Goal: Task Accomplishment & Management: Manage account settings

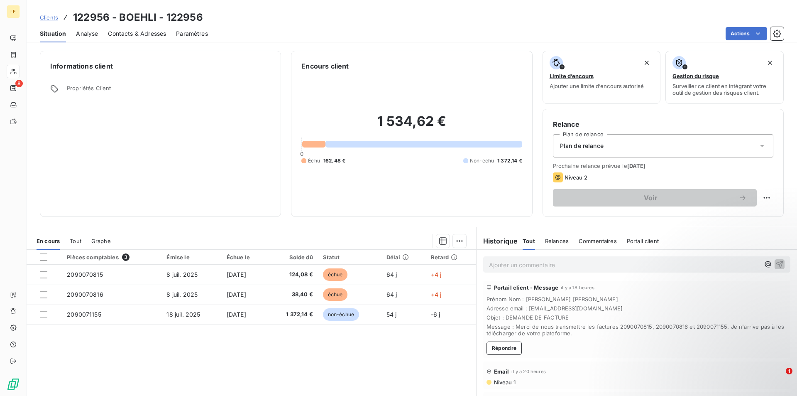
click at [54, 20] on span "Clients" at bounding box center [49, 17] width 18 height 7
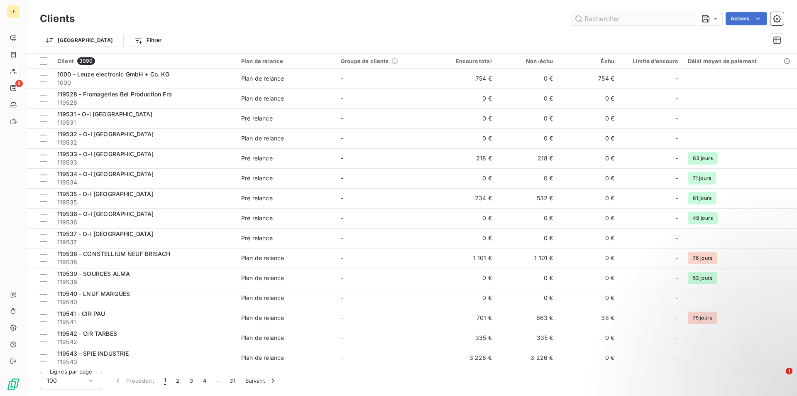
click at [656, 22] on input "text" at bounding box center [633, 18] width 125 height 13
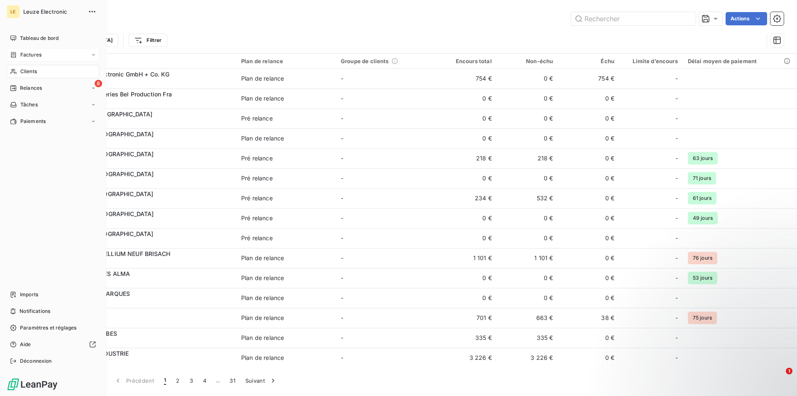
click at [27, 54] on span "Factures" at bounding box center [30, 54] width 21 height 7
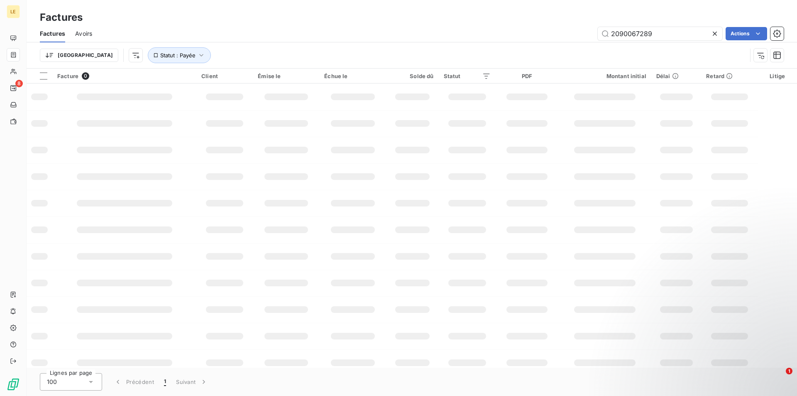
click at [717, 35] on icon at bounding box center [715, 33] width 8 height 8
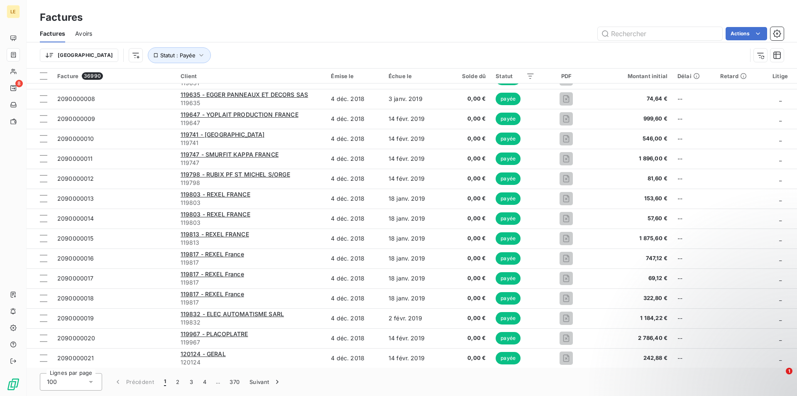
scroll to position [115, 0]
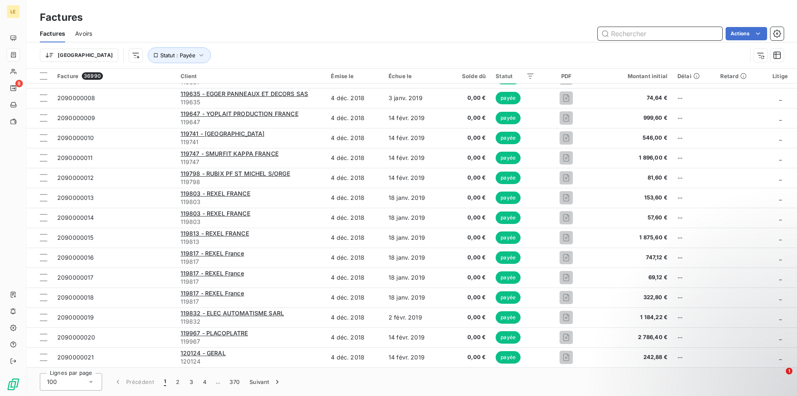
click at [648, 35] on input "text" at bounding box center [660, 33] width 125 height 13
paste input "2090070580"
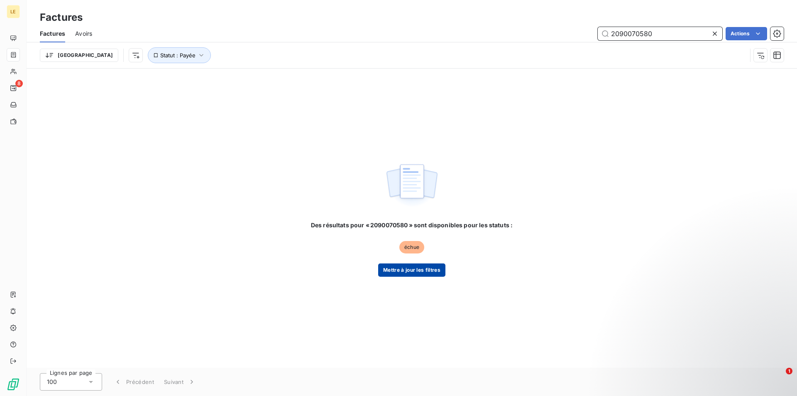
type input "2090070580"
click at [432, 271] on button "Mettre à jour les filtres" at bounding box center [411, 269] width 67 height 13
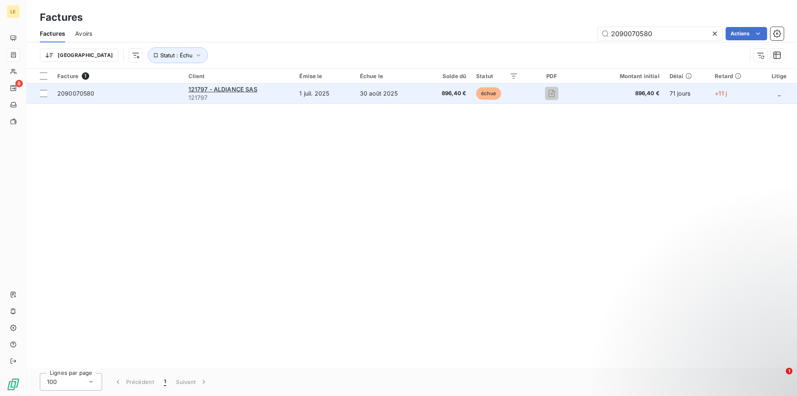
click at [260, 92] on div "121797 - ALDIANCE SAS" at bounding box center [239, 89] width 101 height 8
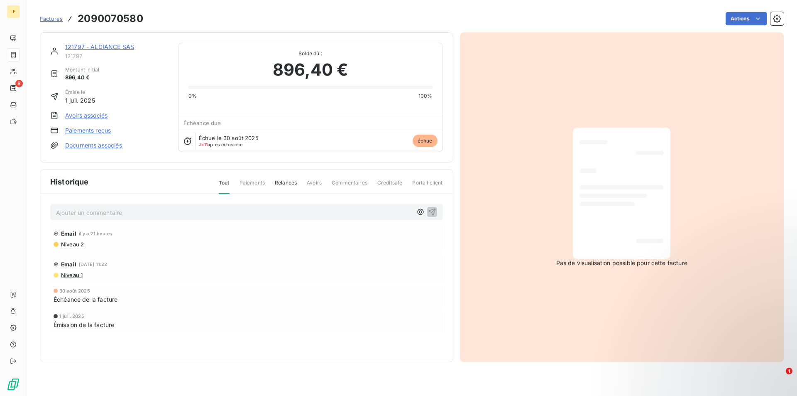
click at [117, 47] on link "121797 - ALDIANCE SAS" at bounding box center [99, 46] width 69 height 7
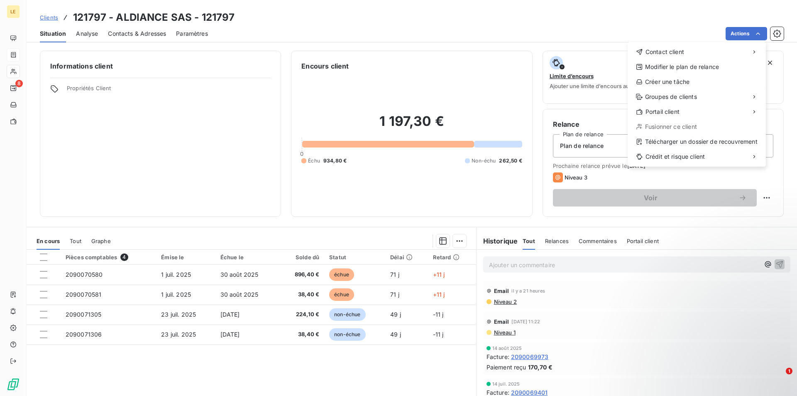
click at [311, 239] on html "LE 8 Clients 121797 - ALDIANCE SAS - 121797 Situation Analyse Contacts & Adress…" at bounding box center [398, 198] width 797 height 396
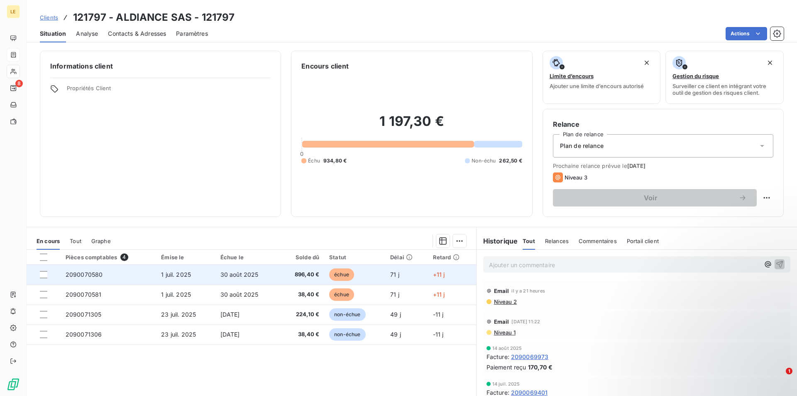
click at [119, 274] on td "2090070580" at bounding box center [108, 274] width 95 height 20
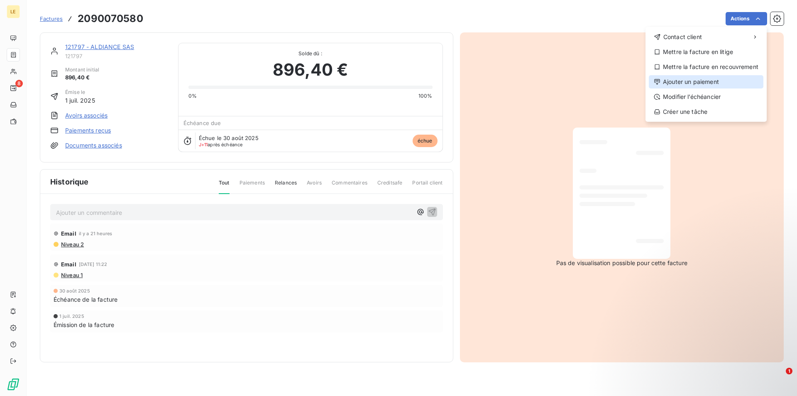
click at [701, 83] on div "Ajouter un paiement" at bounding box center [706, 81] width 115 height 13
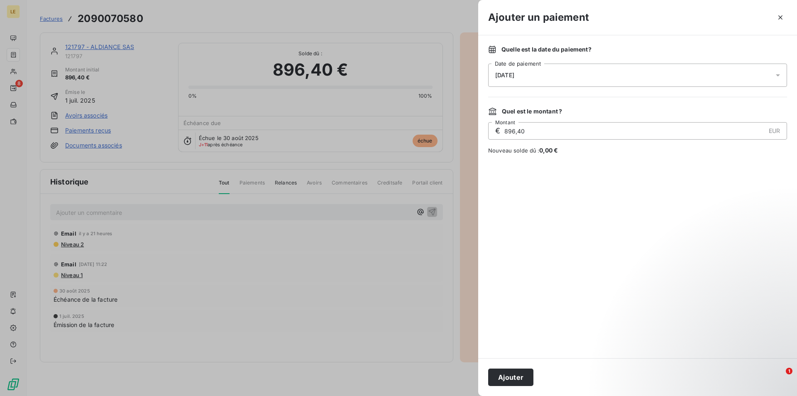
click at [595, 73] on div "[DATE]" at bounding box center [637, 75] width 299 height 23
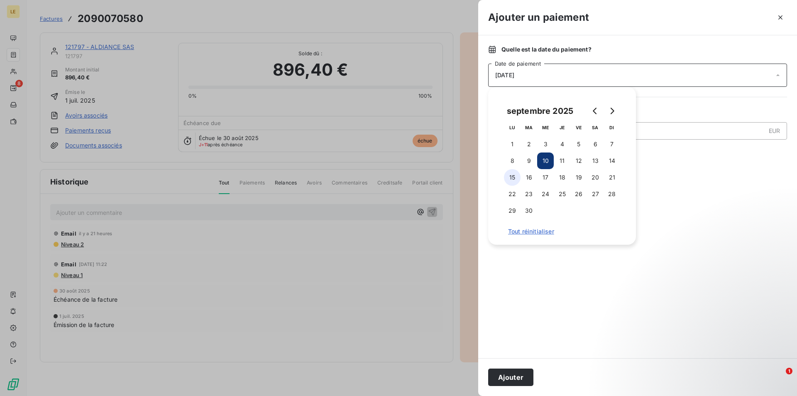
click at [515, 177] on button "15" at bounding box center [512, 177] width 17 height 17
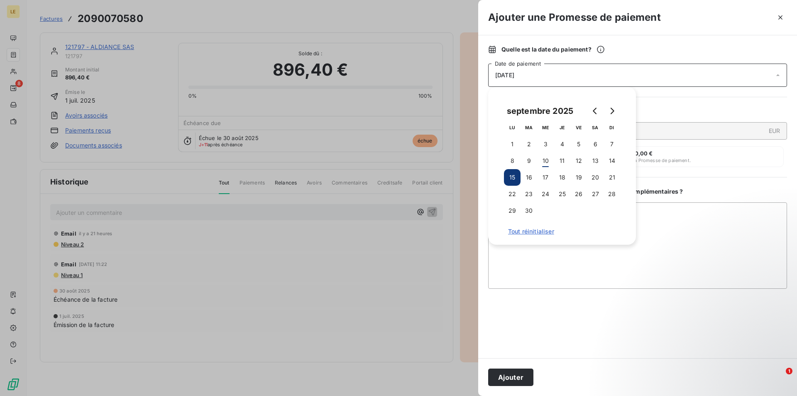
click at [590, 311] on div at bounding box center [637, 323] width 299 height 49
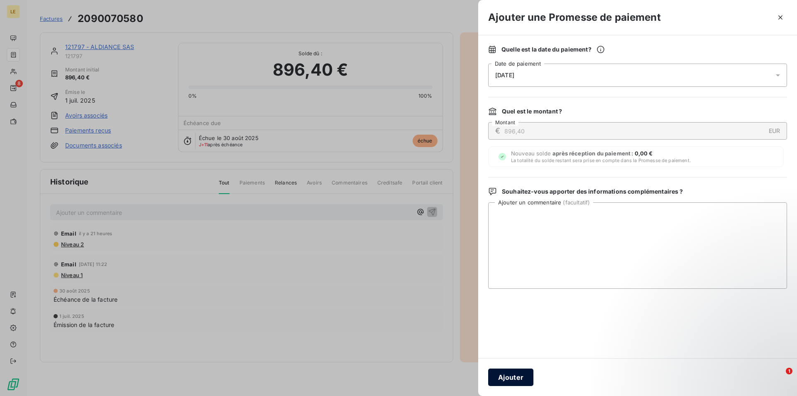
click at [519, 375] on button "Ajouter" at bounding box center [510, 376] width 45 height 17
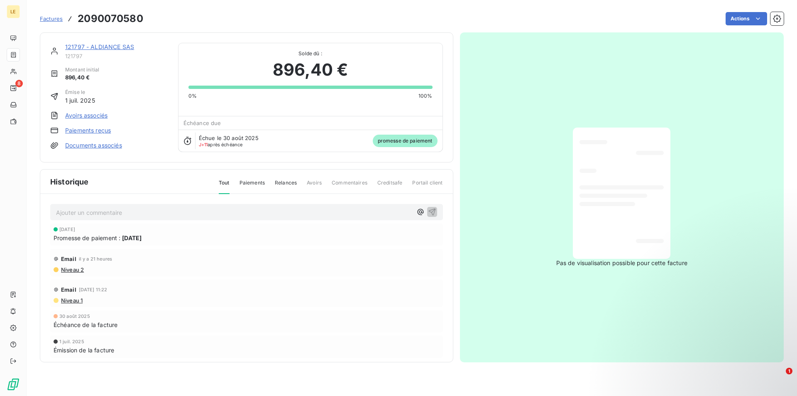
click at [53, 17] on span "Factures" at bounding box center [51, 18] width 23 height 7
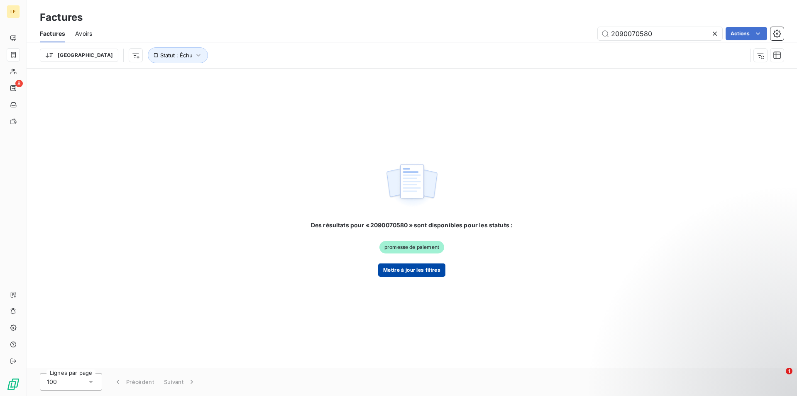
click at [431, 276] on button "Mettre à jour les filtres" at bounding box center [411, 269] width 67 height 13
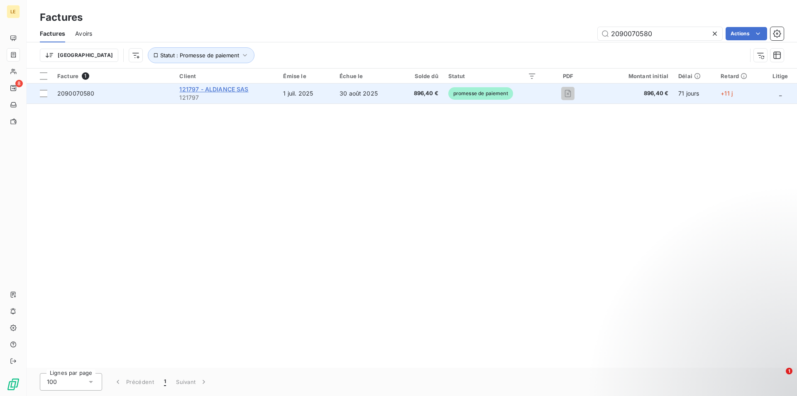
click at [235, 92] on span "121797 - ALDIANCE SAS" at bounding box center [213, 89] width 69 height 7
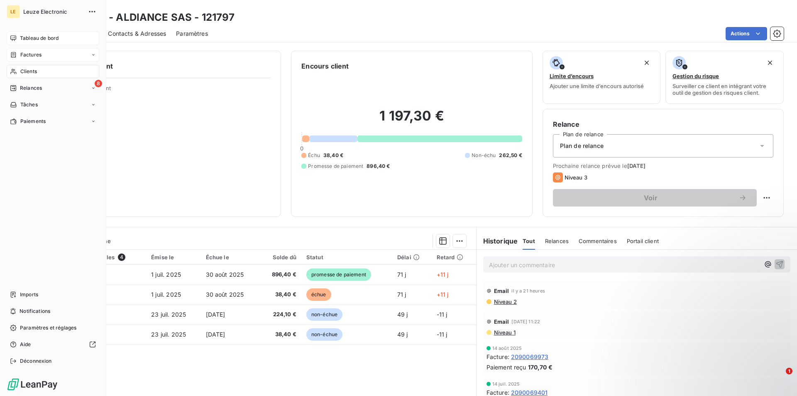
click at [22, 37] on span "Tableau de bord" at bounding box center [39, 37] width 39 height 7
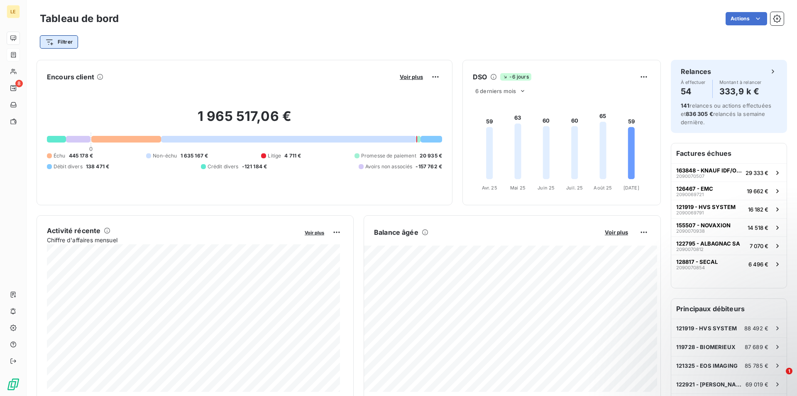
click at [56, 42] on html "LE 8 Tableau de bord Actions Filtrer Encours client Voir plus 1 965 517,06 € 0 …" at bounding box center [398, 198] width 797 height 396
click at [71, 91] on div "Client" at bounding box center [100, 88] width 115 height 13
click at [339, 24] on div "Actions" at bounding box center [456, 18] width 655 height 13
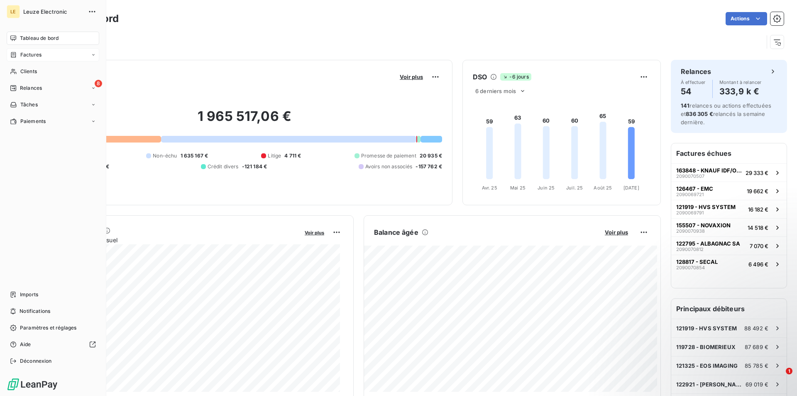
click at [42, 53] on div "Factures" at bounding box center [53, 54] width 93 height 13
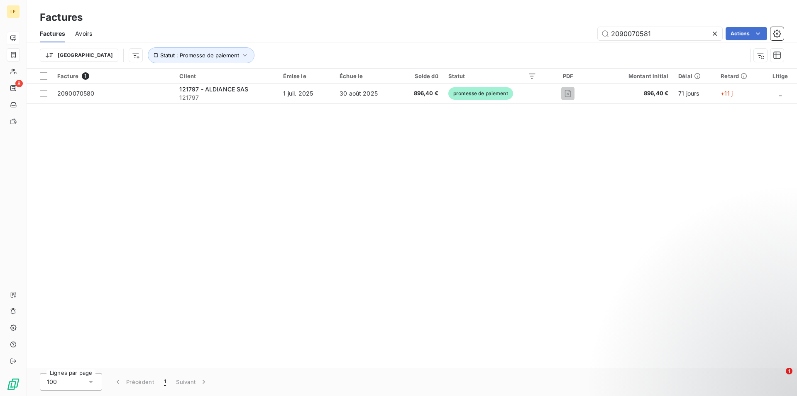
type input "2090070581"
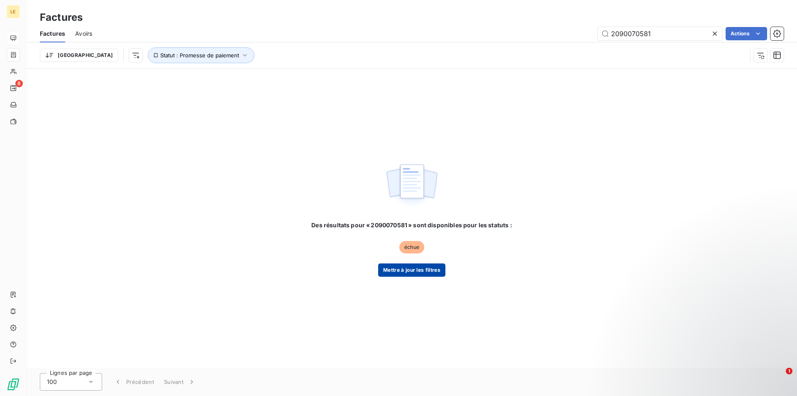
click at [419, 272] on button "Mettre à jour les filtres" at bounding box center [411, 269] width 67 height 13
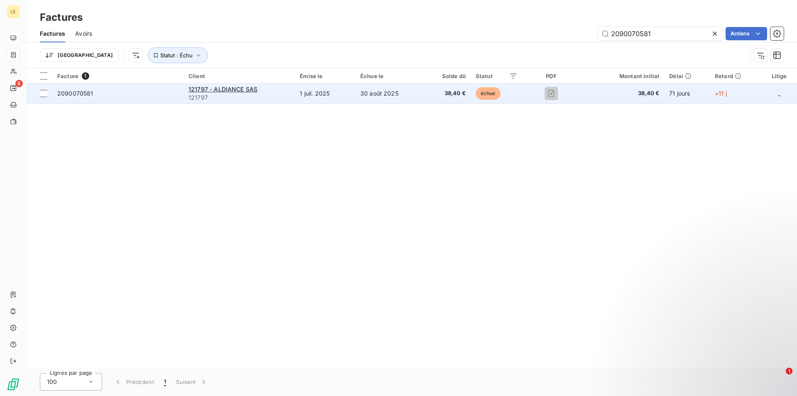
click at [159, 98] on td "2090070581" at bounding box center [117, 93] width 131 height 20
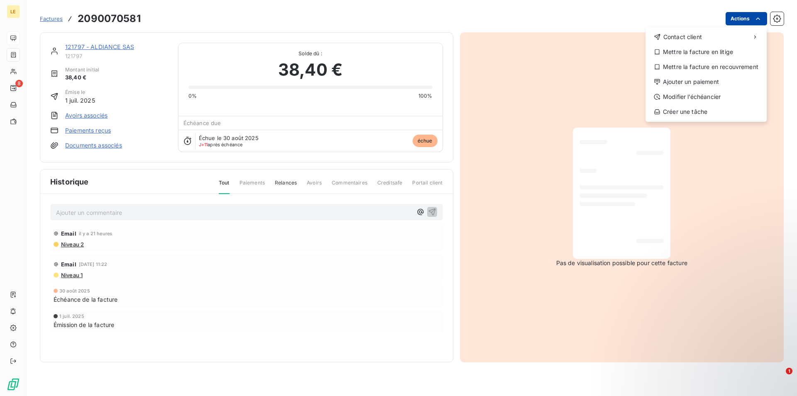
click at [729, 21] on html "LE 8 Factures [PHONE_NUMBER] Actions Contact client Mettre la facture en litige…" at bounding box center [398, 198] width 797 height 396
click at [717, 77] on div "Ajouter un paiement" at bounding box center [706, 81] width 115 height 13
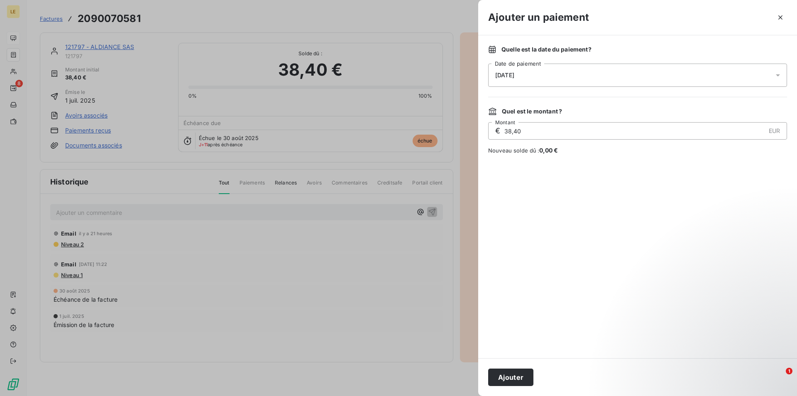
click at [708, 75] on div "[DATE]" at bounding box center [637, 75] width 299 height 23
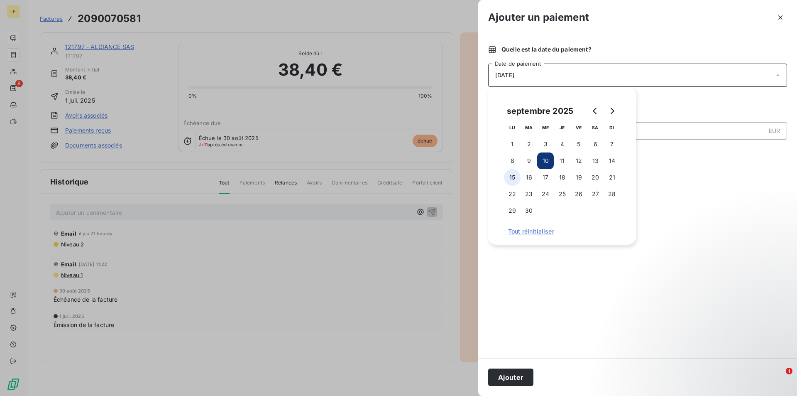
click at [516, 180] on button "15" at bounding box center [512, 177] width 17 height 17
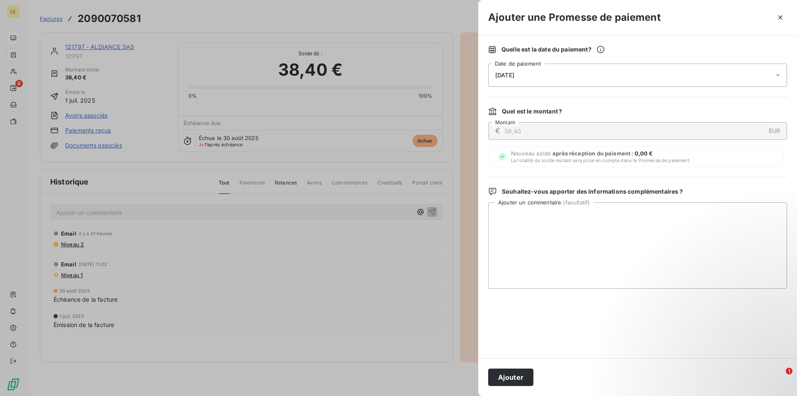
click at [624, 334] on div at bounding box center [637, 323] width 299 height 49
click at [528, 378] on button "Ajouter" at bounding box center [510, 376] width 45 height 17
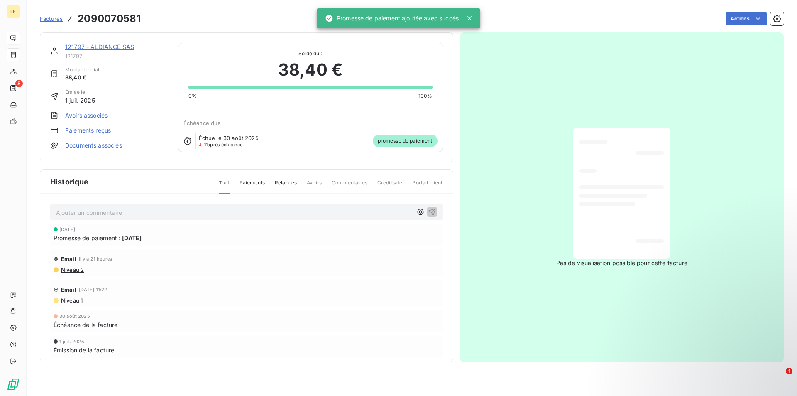
click at [51, 17] on span "Factures" at bounding box center [51, 18] width 23 height 7
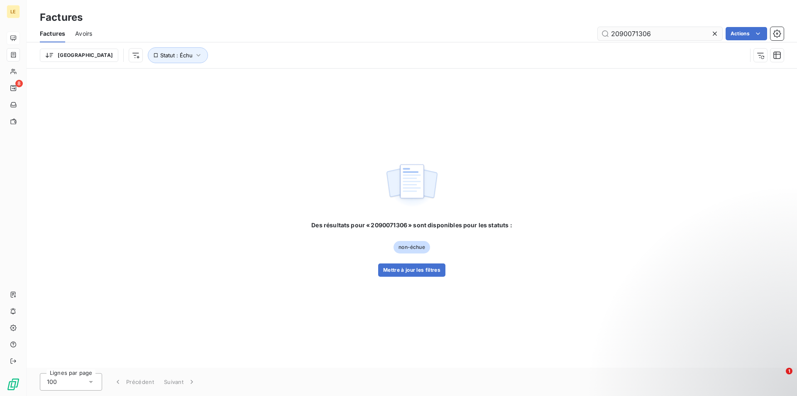
type input "2090071306"
click at [402, 266] on button "Mettre à jour les filtres" at bounding box center [411, 269] width 67 height 13
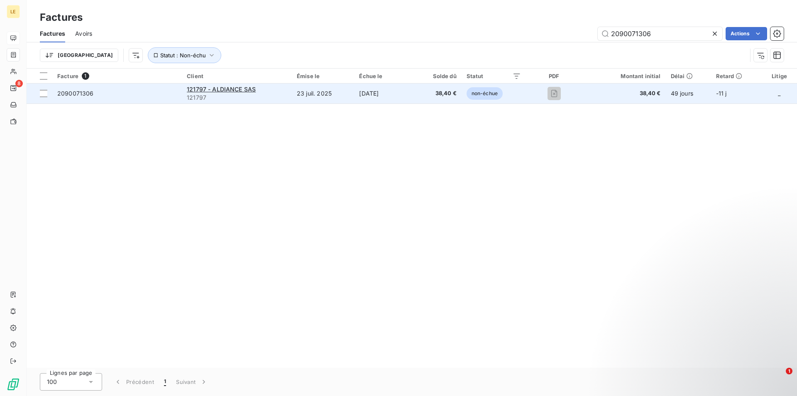
click at [245, 97] on span "121797" at bounding box center [237, 97] width 100 height 8
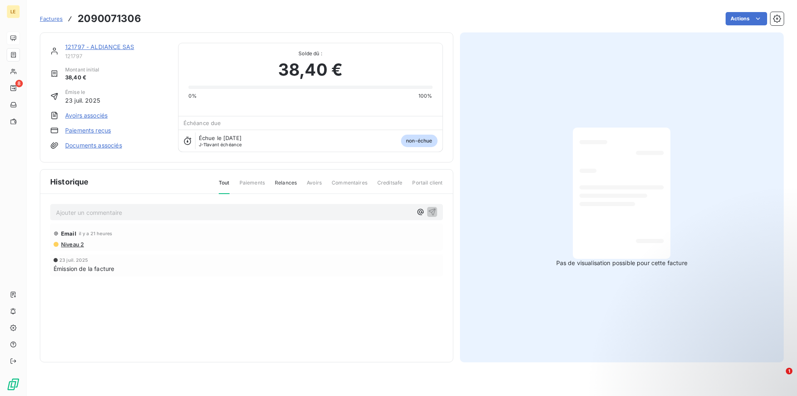
click at [750, 11] on div "Factures 2090071306 Actions" at bounding box center [412, 18] width 744 height 17
click at [750, 21] on html "LE 8 Factures 2090071306 Actions 121797 - ALDIANCE SAS 121797 Montant initial 3…" at bounding box center [398, 198] width 797 height 396
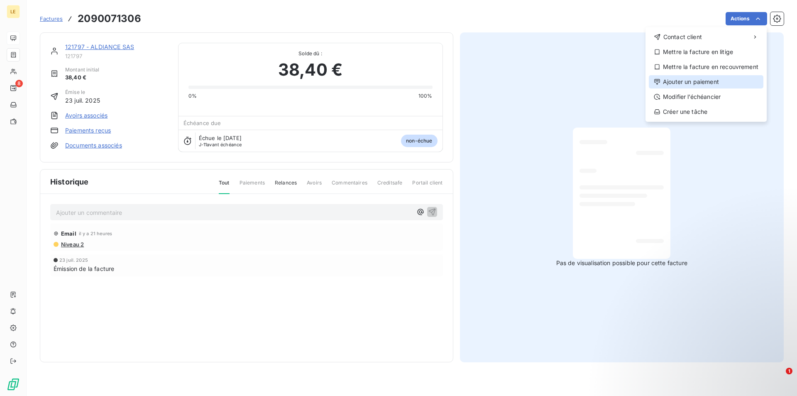
click at [697, 84] on div "Ajouter un paiement" at bounding box center [706, 81] width 115 height 13
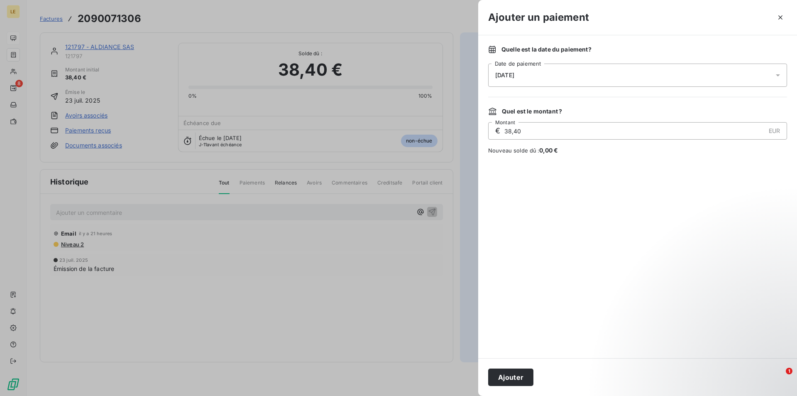
click at [558, 68] on div "[DATE]" at bounding box center [637, 75] width 299 height 23
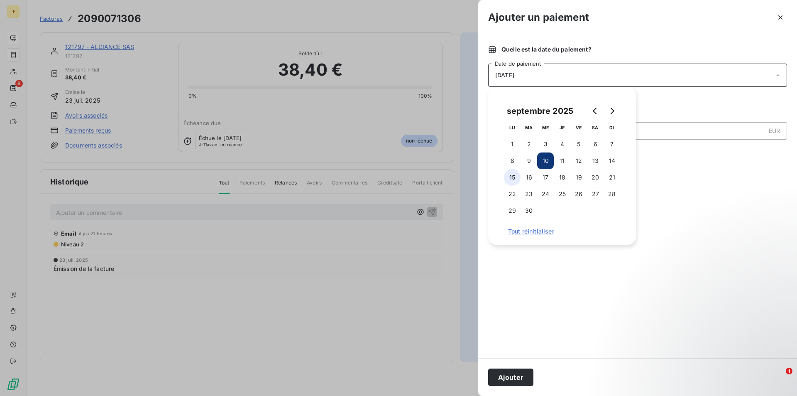
click at [507, 172] on button "15" at bounding box center [512, 177] width 17 height 17
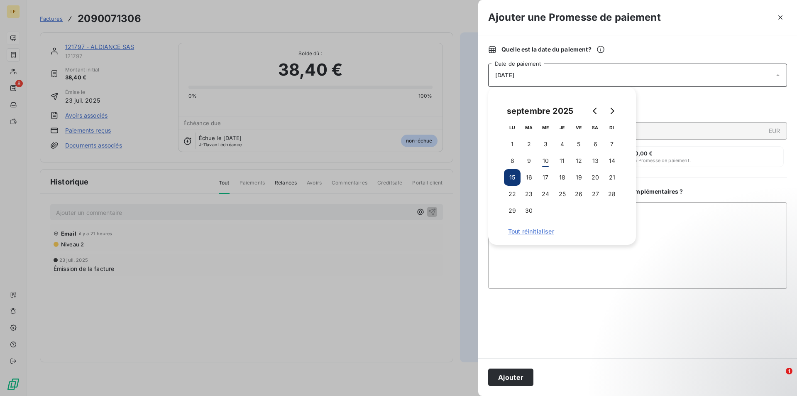
click at [548, 380] on div "Ajouter" at bounding box center [637, 377] width 319 height 38
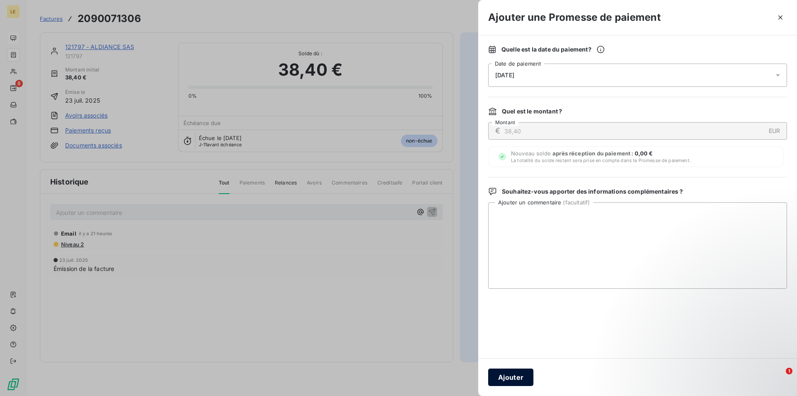
click at [510, 376] on button "Ajouter" at bounding box center [510, 376] width 45 height 17
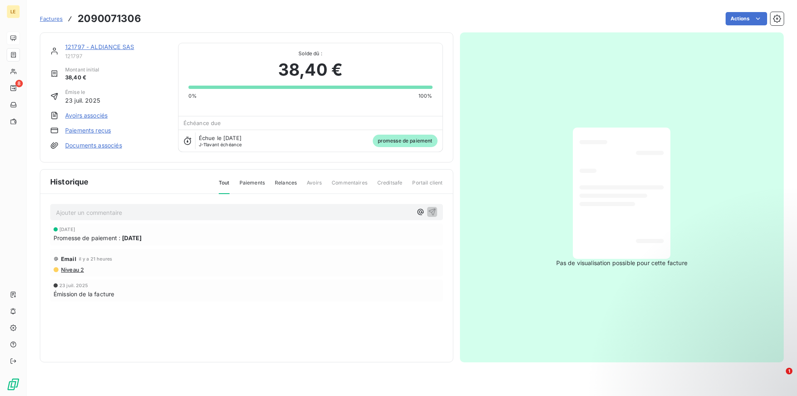
click at [52, 17] on span "Factures" at bounding box center [51, 18] width 23 height 7
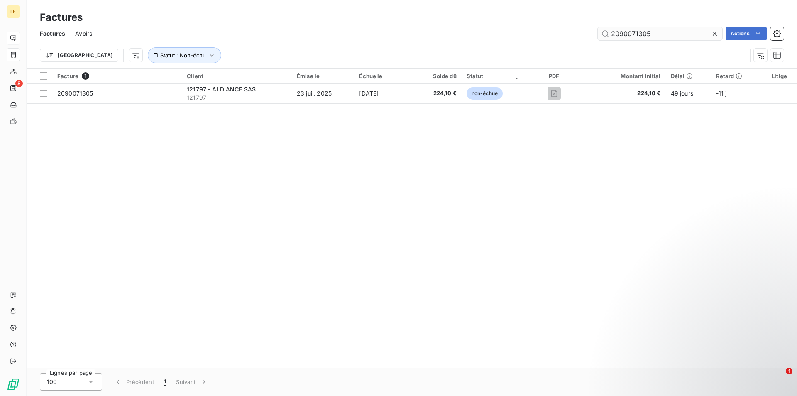
type input "2090071305"
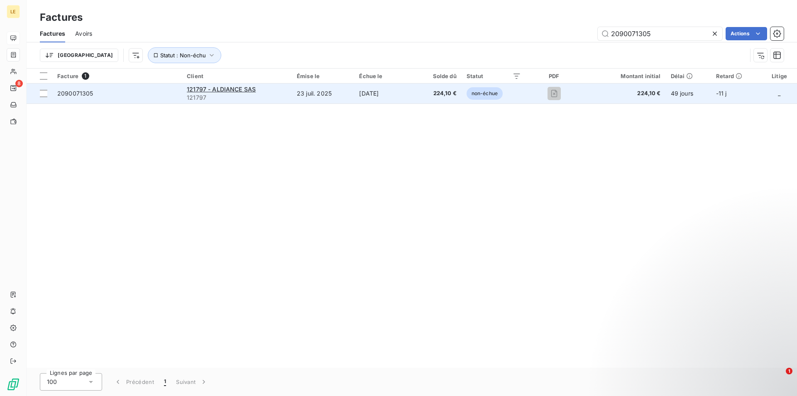
click at [272, 91] on div "121797 - ALDIANCE SAS" at bounding box center [237, 89] width 100 height 8
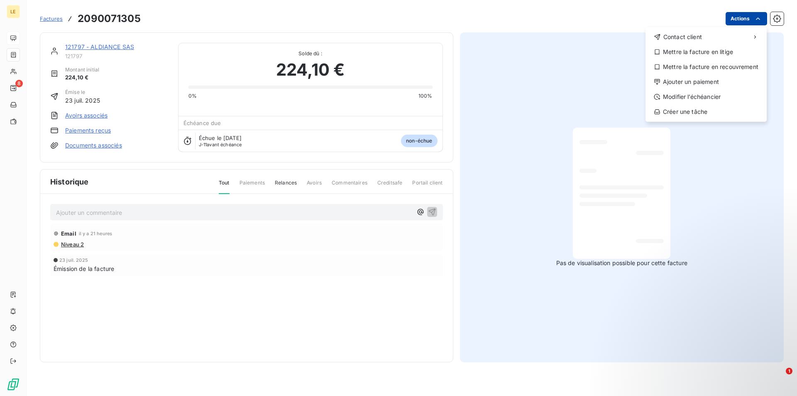
click at [727, 18] on html "LE 8 Factures [PHONE_NUMBER] Actions Contact client Mettre la facture en litige…" at bounding box center [398, 198] width 797 height 396
click at [713, 87] on div "Ajouter un paiement" at bounding box center [706, 81] width 115 height 13
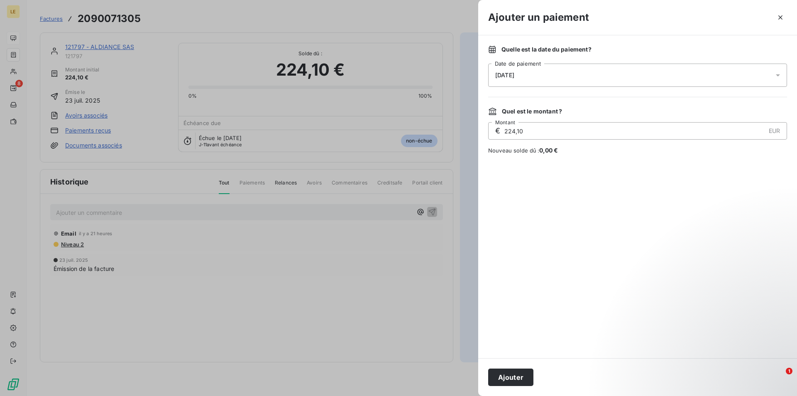
click at [561, 76] on div "[DATE]" at bounding box center [637, 75] width 299 height 23
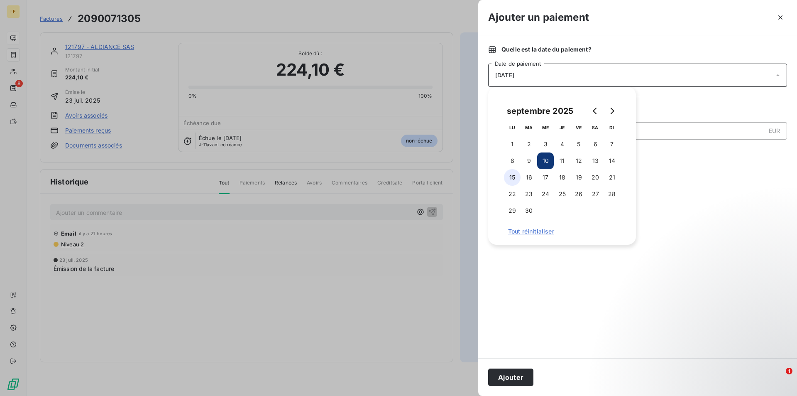
click at [517, 179] on button "15" at bounding box center [512, 177] width 17 height 17
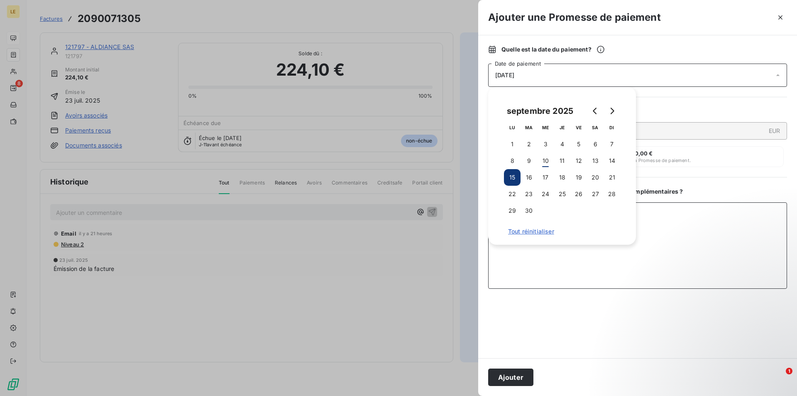
drag, startPoint x: 551, startPoint y: 288, endPoint x: 547, endPoint y: 305, distance: 17.6
click at [552, 289] on div "Quelle est la date du paiement ? [DATE] Date de paiement Quel est le montant ? …" at bounding box center [637, 196] width 319 height 323
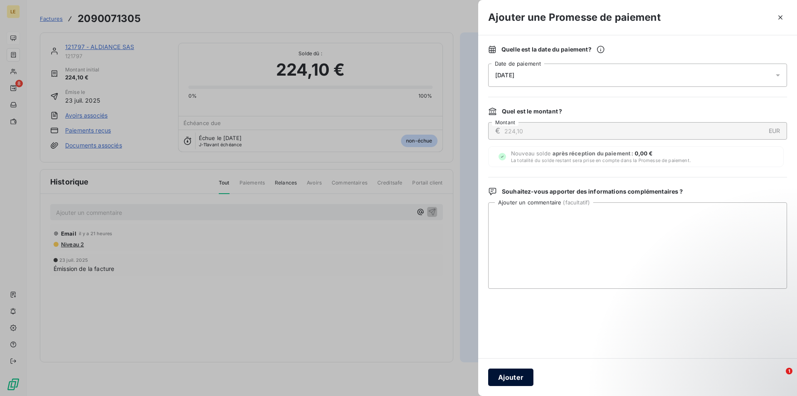
click at [514, 379] on button "Ajouter" at bounding box center [510, 376] width 45 height 17
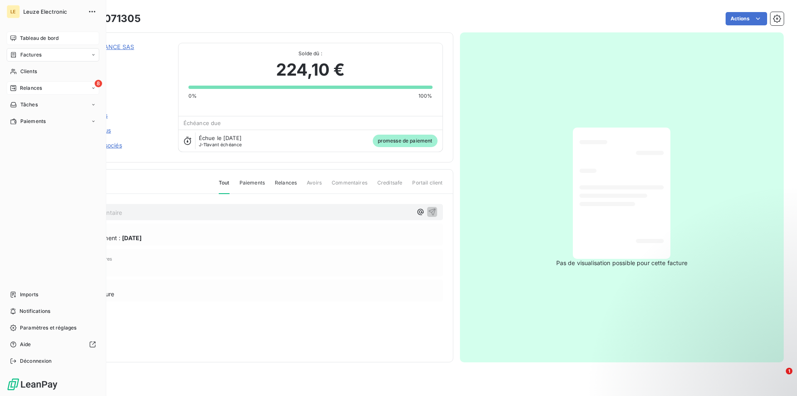
click at [47, 86] on div "8 Relances" at bounding box center [53, 87] width 93 height 13
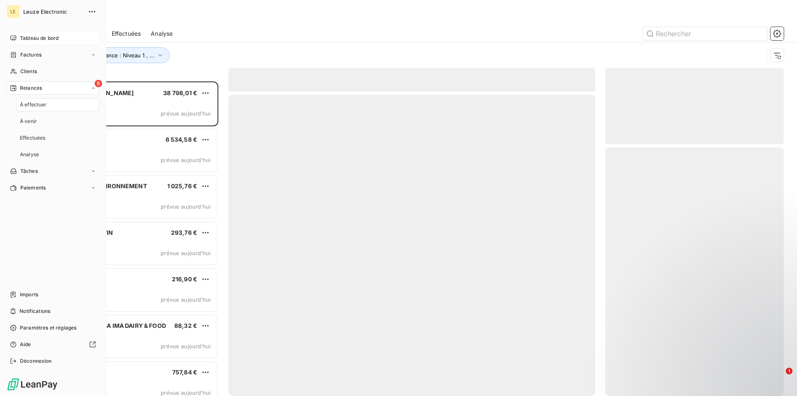
scroll to position [307, 171]
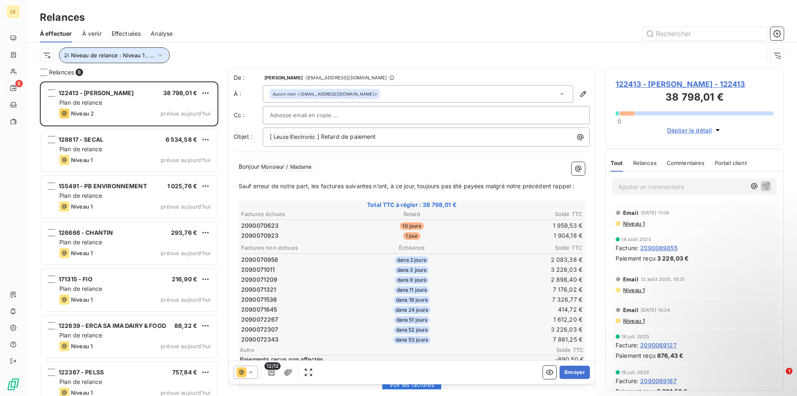
click at [156, 54] on icon "button" at bounding box center [160, 55] width 8 height 8
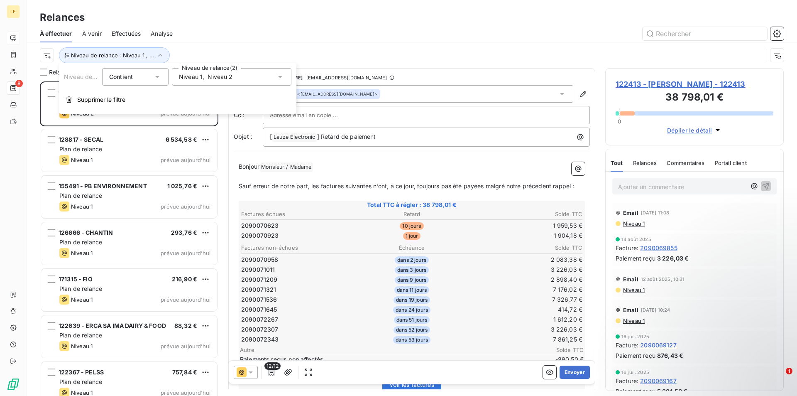
click at [240, 77] on div "Niveau 1 , Niveau 2" at bounding box center [232, 76] width 120 height 17
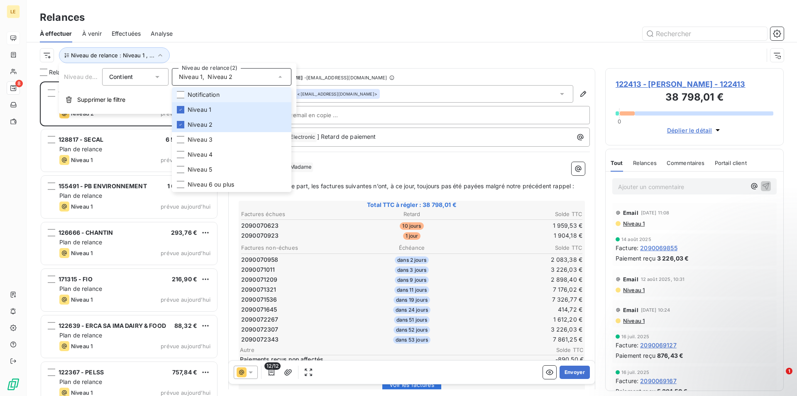
click at [189, 92] on span "Notification" at bounding box center [204, 95] width 32 height 8
click at [193, 90] on li "Notification" at bounding box center [232, 94] width 120 height 15
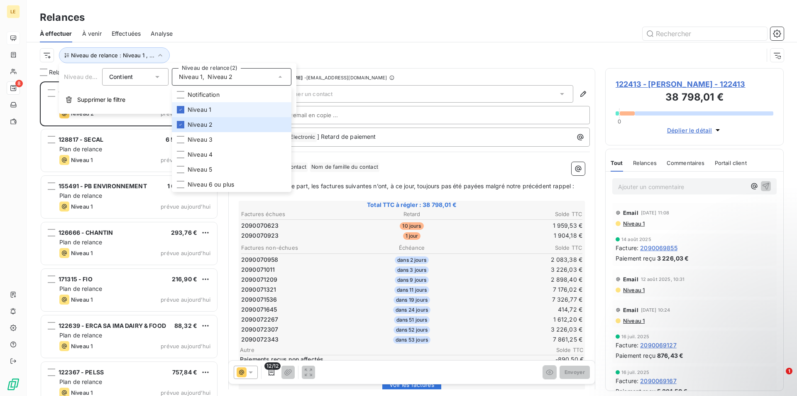
click at [187, 112] on li "Niveau 1" at bounding box center [232, 109] width 120 height 15
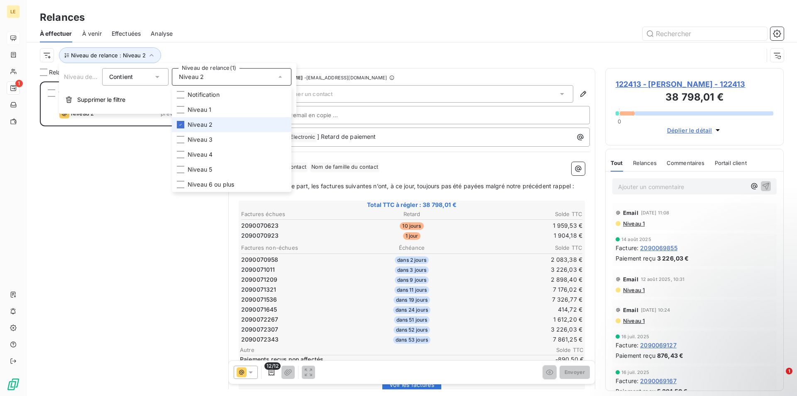
click at [186, 123] on li "Niveau 2" at bounding box center [232, 124] width 120 height 15
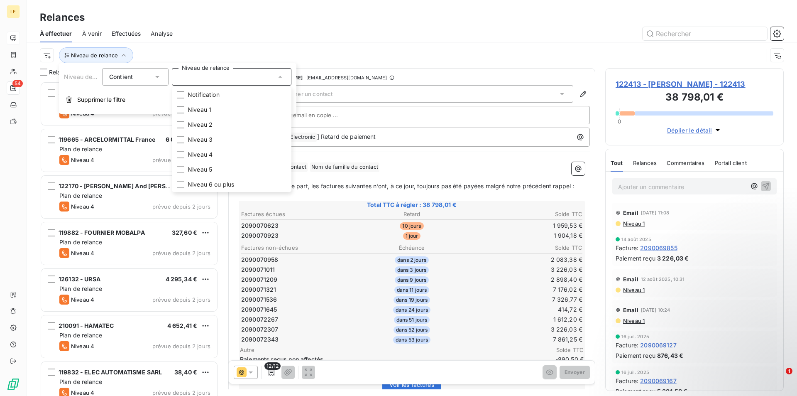
click at [271, 50] on div "Niveau de relance" at bounding box center [402, 55] width 724 height 16
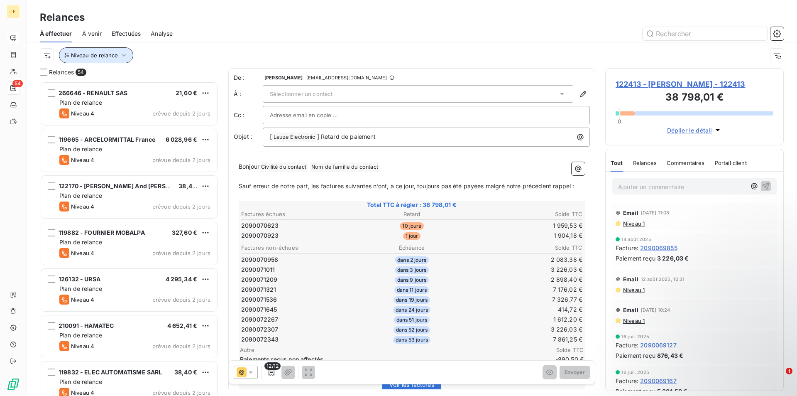
click at [127, 56] on icon "button" at bounding box center [124, 55] width 8 height 8
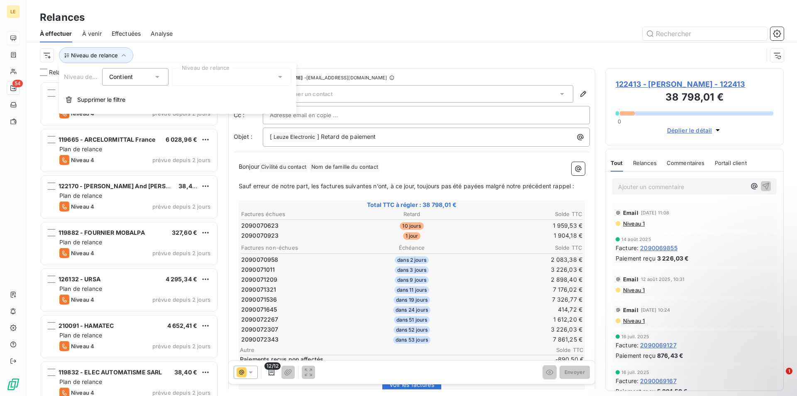
click at [221, 72] on div at bounding box center [232, 76] width 120 height 17
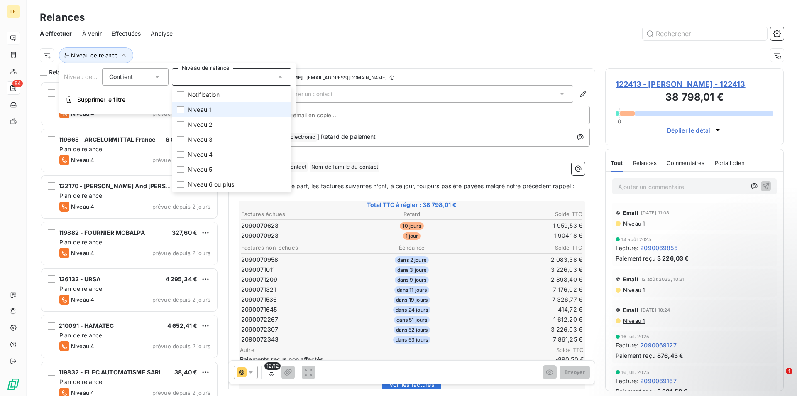
click at [202, 107] on span "Niveau 1" at bounding box center [200, 109] width 24 height 8
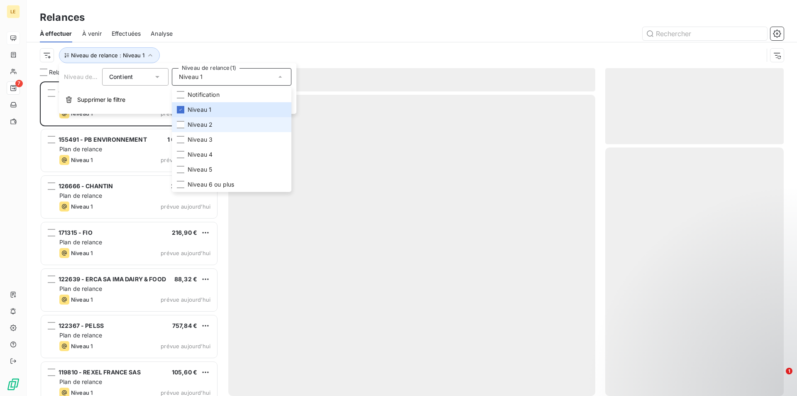
click at [197, 123] on span "Niveau 2" at bounding box center [200, 124] width 25 height 8
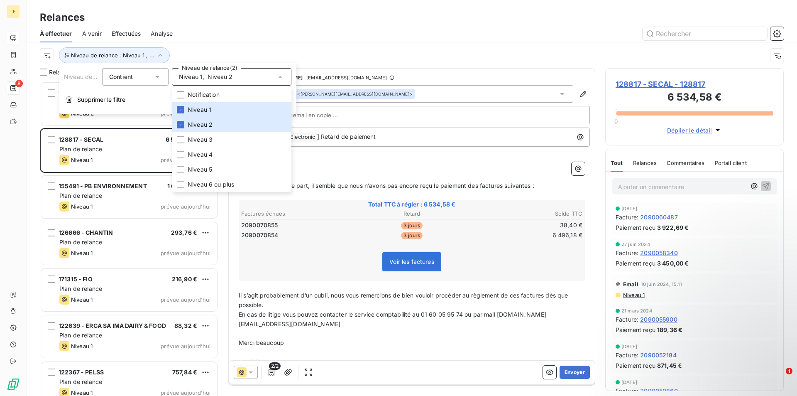
click at [333, 39] on div at bounding box center [483, 33] width 601 height 13
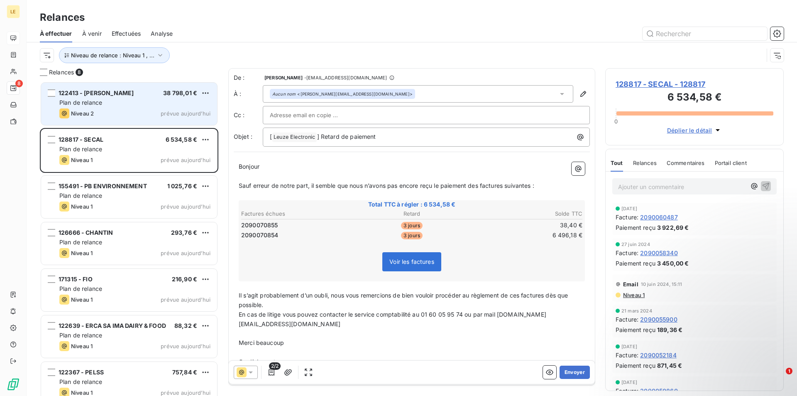
click at [152, 116] on div "Niveau 2 prévue aujourd’hui" at bounding box center [134, 113] width 151 height 10
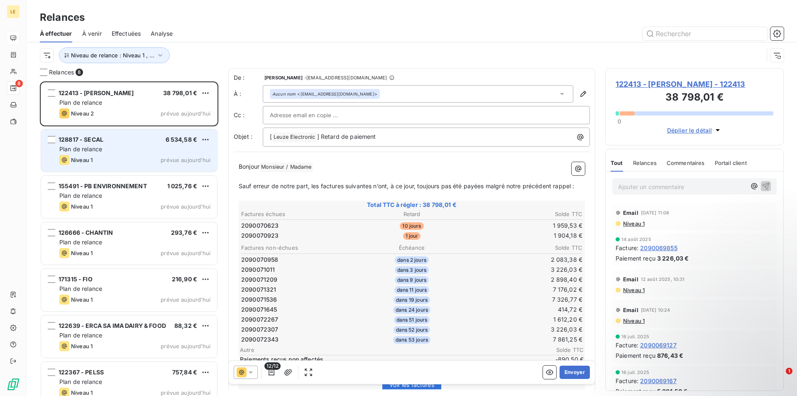
click at [177, 144] on div "128817 - SECAL 6 534,58 € Plan de relance Niveau 1 prévue [DATE]" at bounding box center [129, 150] width 176 height 42
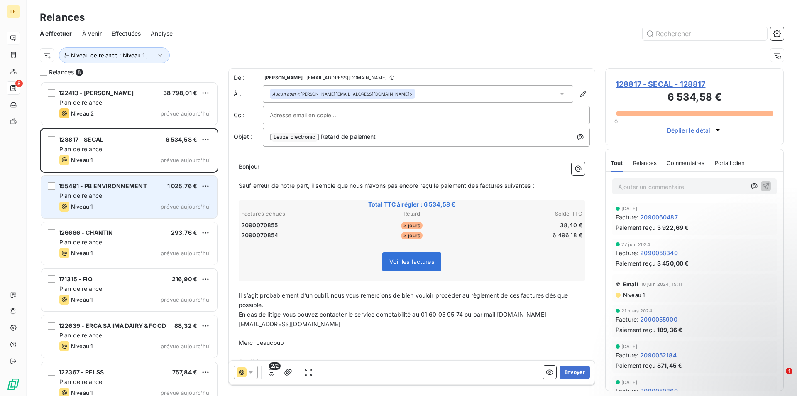
click at [168, 188] on span "1 025,76 €" at bounding box center [182, 185] width 30 height 7
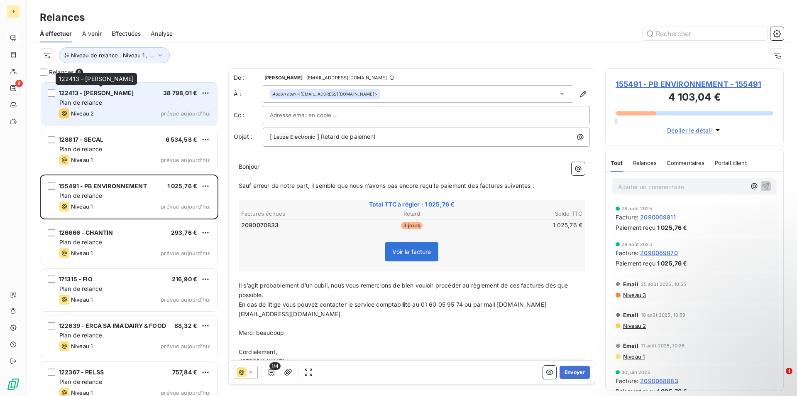
click at [125, 96] on span "122413 - [PERSON_NAME]" at bounding box center [96, 92] width 75 height 7
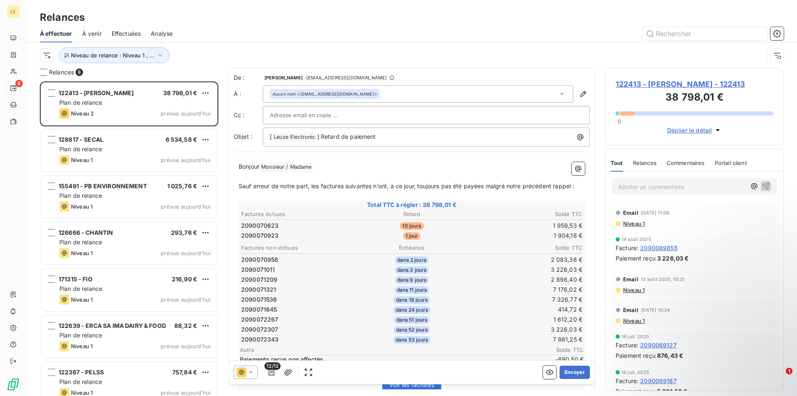
click at [247, 66] on div "Niveau de relance : Niveau 1 , ..." at bounding box center [412, 55] width 744 height 26
